Goal: Transaction & Acquisition: Book appointment/travel/reservation

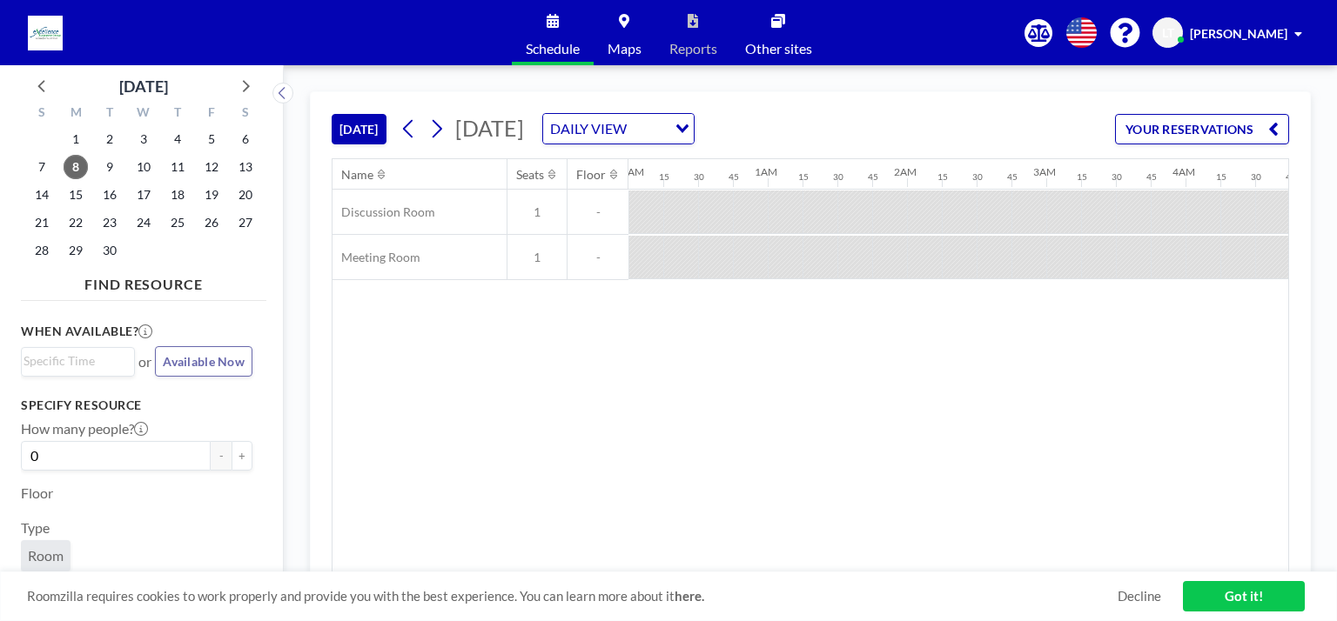
scroll to position [0, 1602]
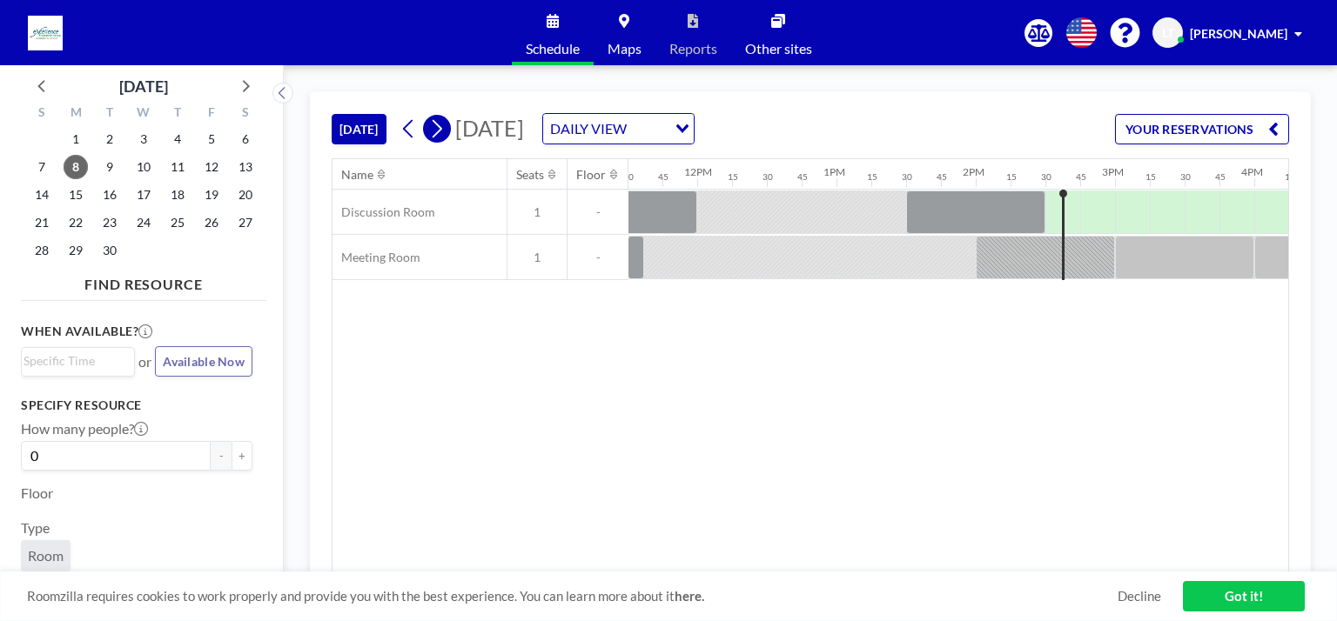
click at [442, 131] on icon at bounding box center [436, 129] width 17 height 26
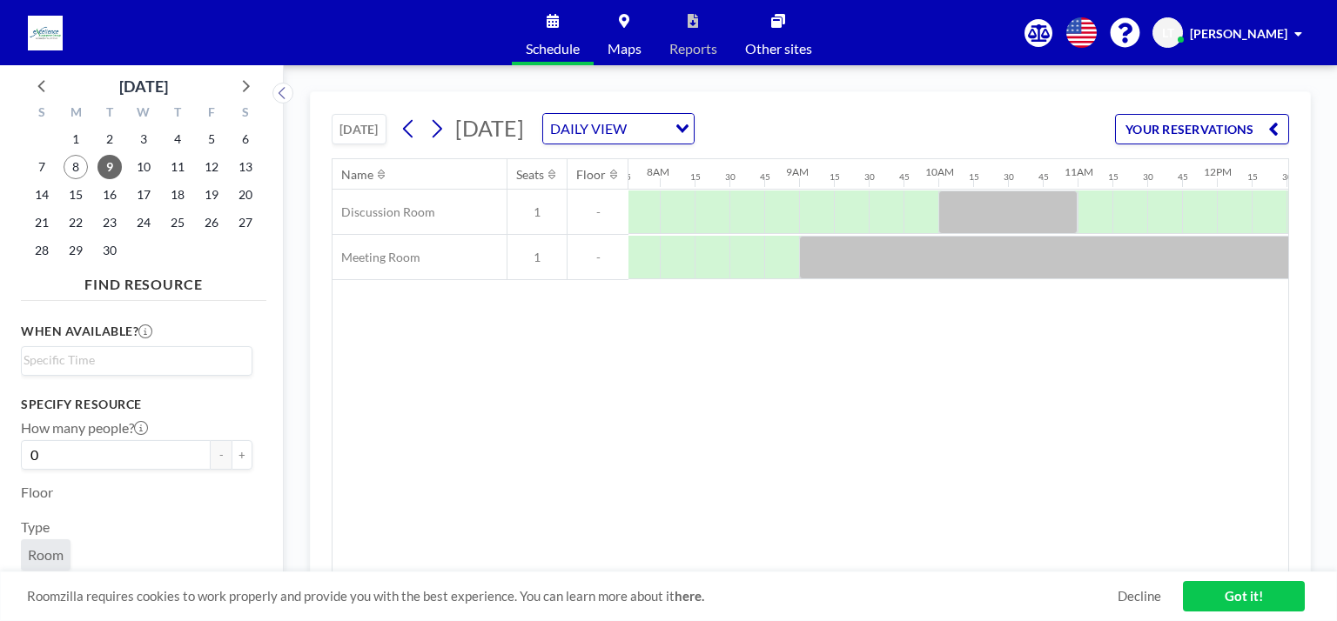
scroll to position [0, 1158]
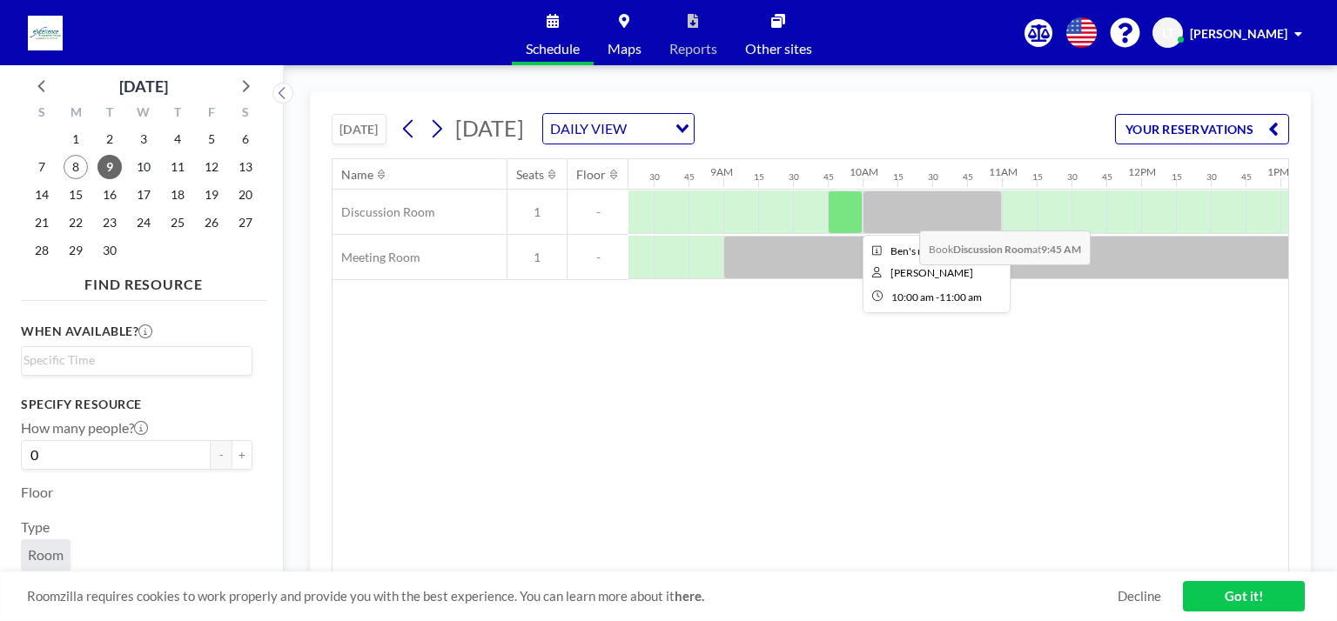
click at [905, 217] on div at bounding box center [931, 213] width 139 height 44
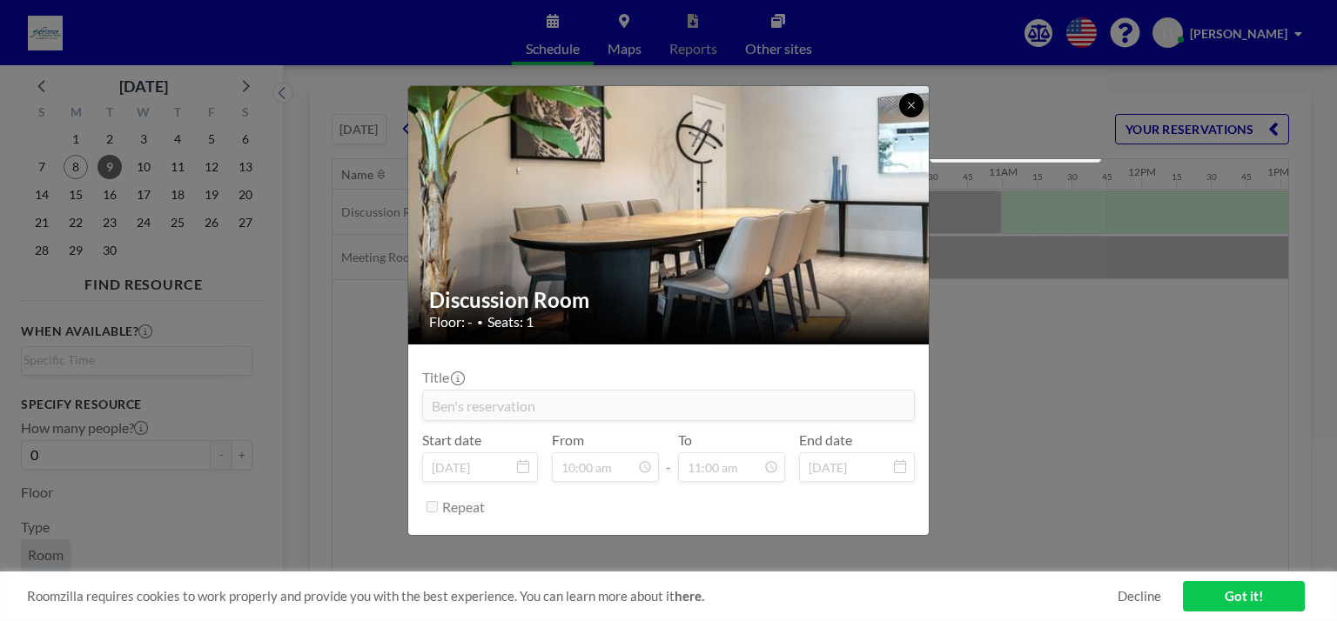
click at [910, 114] on button at bounding box center [911, 105] width 24 height 24
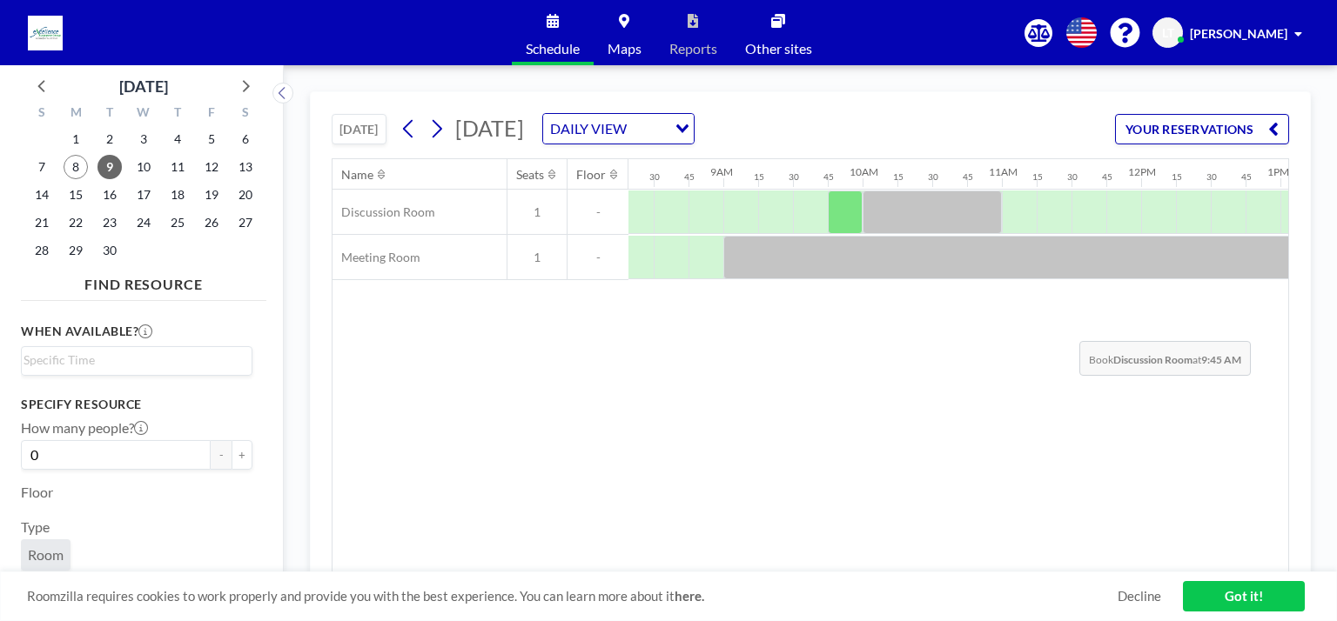
click at [1065, 327] on div "Name Seats Floor 12AM 15 30 45 1AM 15 30 45 2AM 15 30 45 3AM 15 30 45 4AM 15 30…" at bounding box center [809, 365] width 955 height 413
click at [417, 135] on icon at bounding box center [408, 129] width 17 height 26
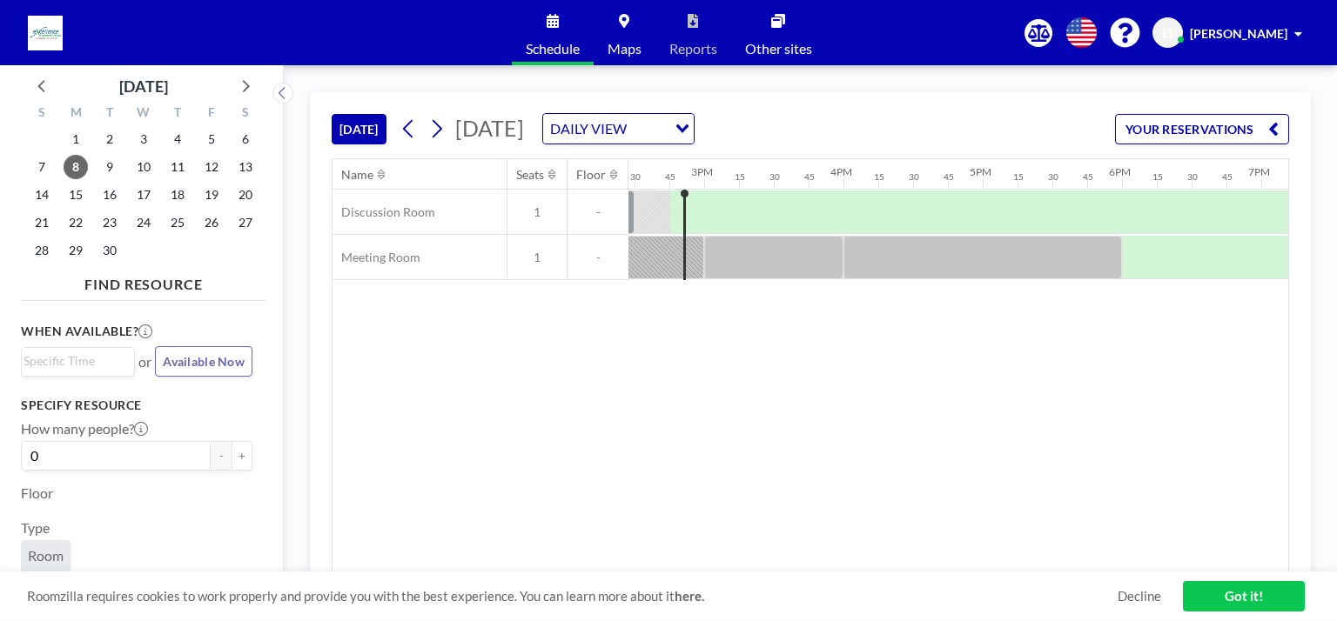
scroll to position [0, 2019]
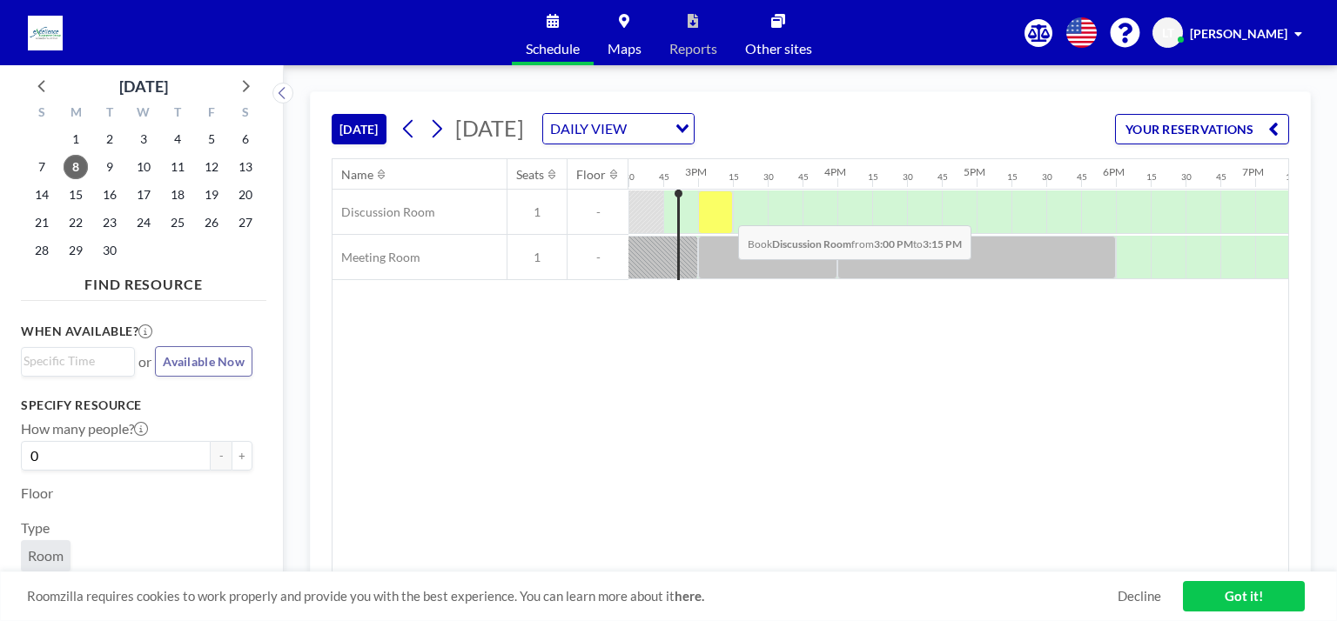
click at [724, 211] on div at bounding box center [715, 213] width 35 height 44
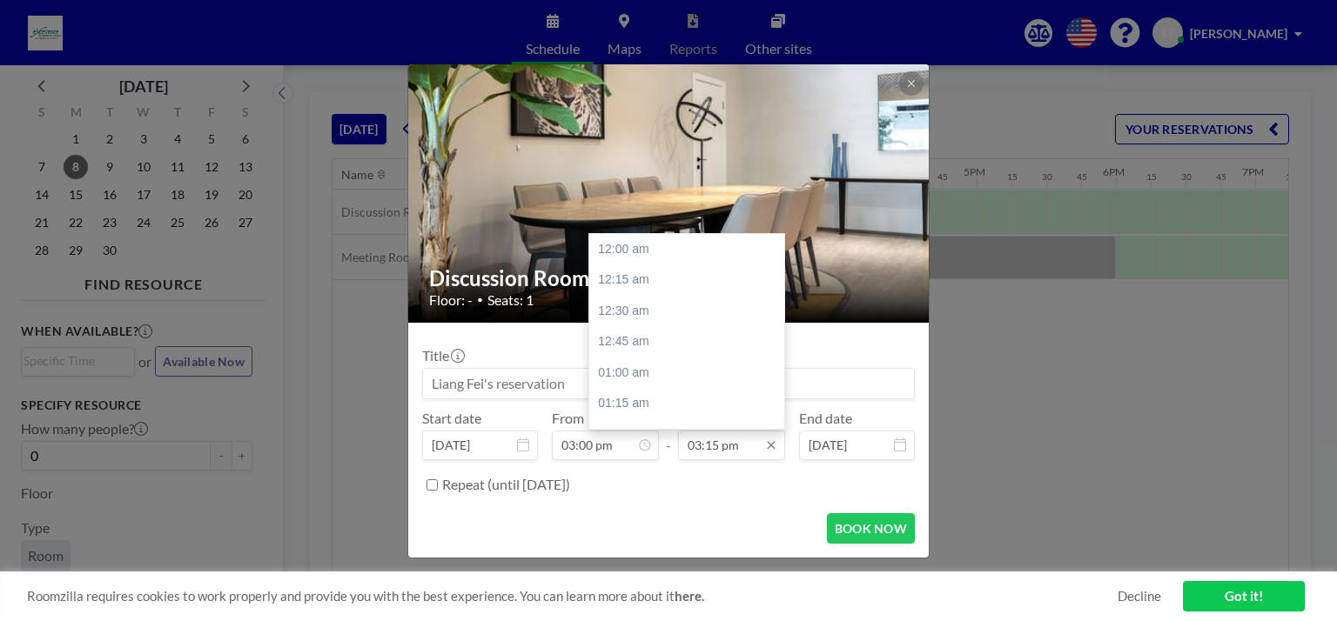
scroll to position [1890, 0]
click at [643, 319] on div "03:45 pm" at bounding box center [691, 310] width 204 height 31
click at [727, 440] on input "03:45 pm" at bounding box center [731, 446] width 107 height 30
click at [630, 274] on div "04:00 pm" at bounding box center [691, 280] width 204 height 31
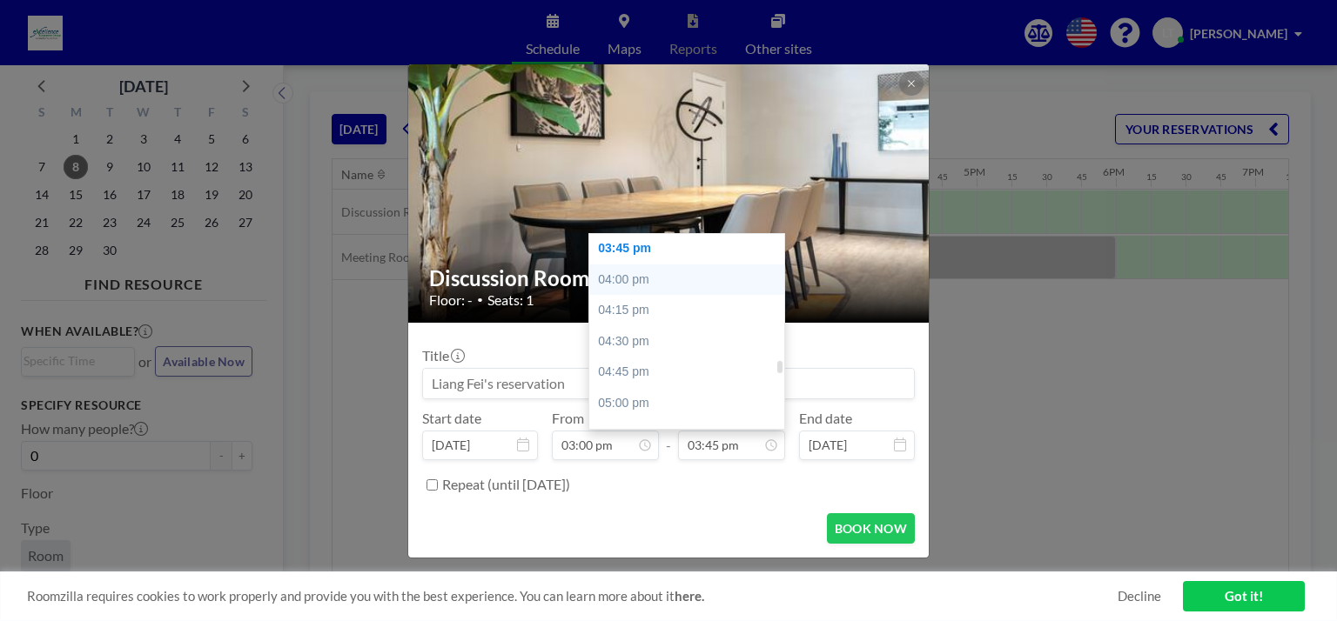
type input "04:00 pm"
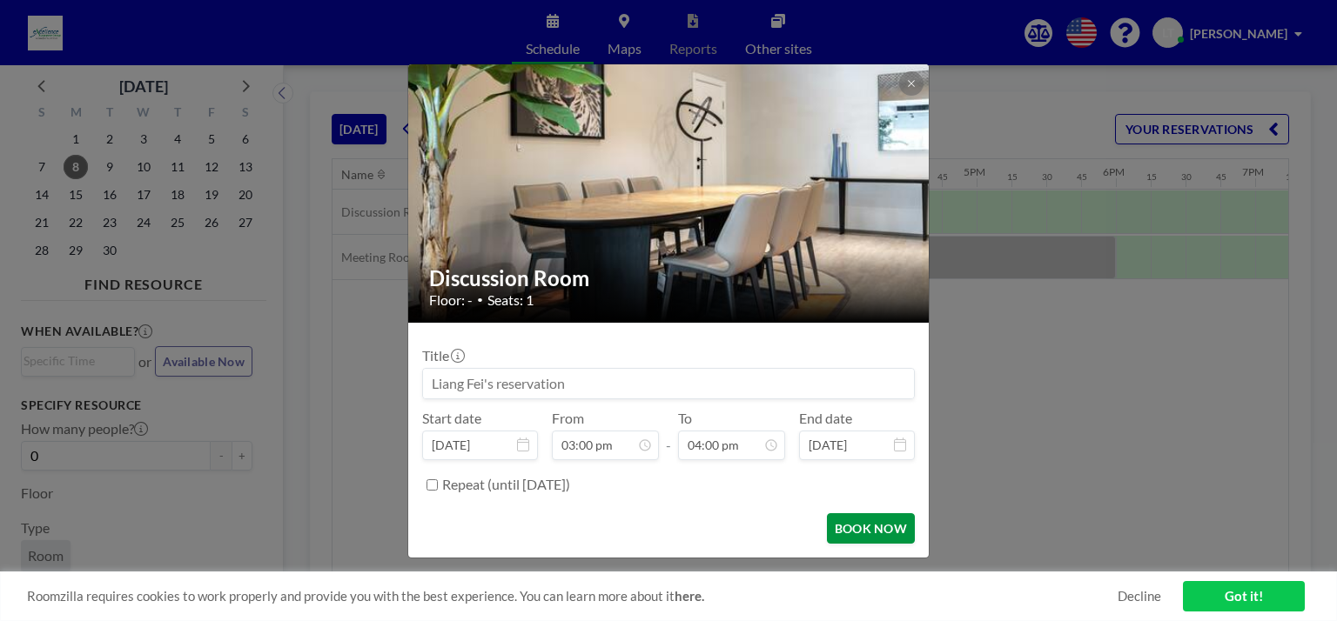
click at [870, 525] on button "BOOK NOW" at bounding box center [871, 528] width 88 height 30
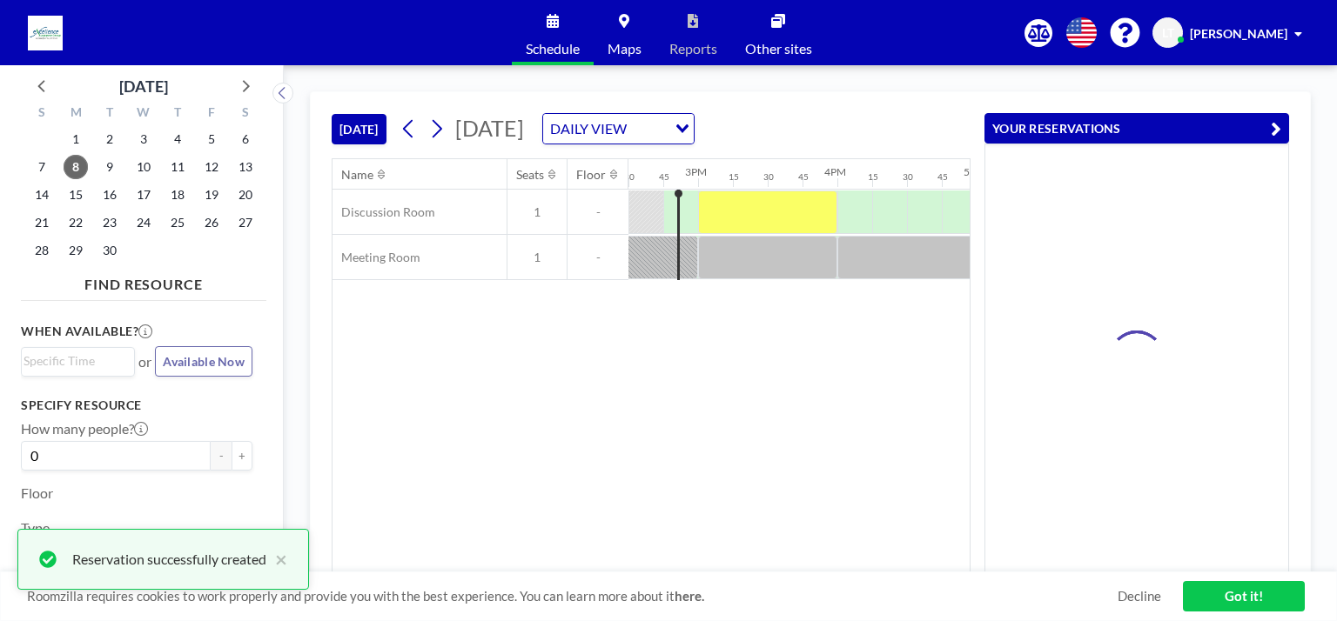
click at [1205, 412] on div at bounding box center [1136, 358] width 303 height 428
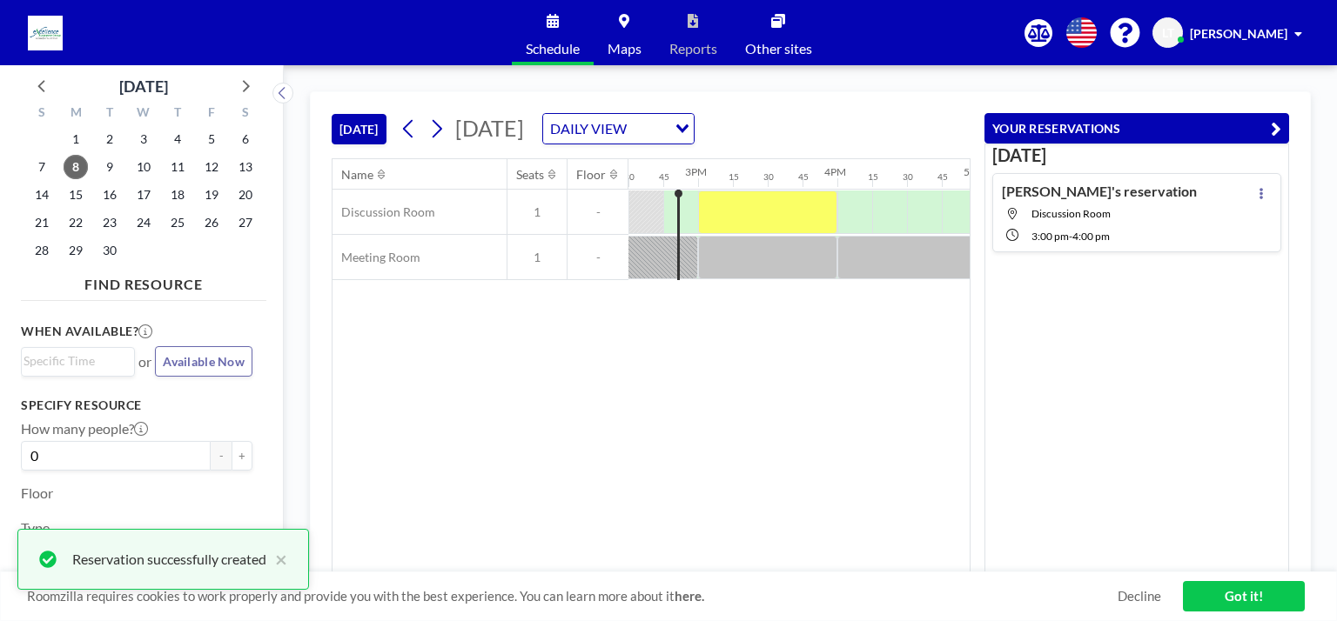
click at [653, 419] on div "Name Seats Floor 12AM 15 30 45 1AM 15 30 45 2AM 15 30 45 3AM 15 30 45 4AM 15 30…" at bounding box center [650, 365] width 637 height 413
